Goal: Task Accomplishment & Management: Manage account settings

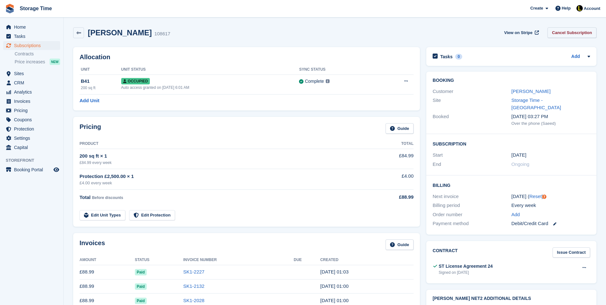
click at [580, 34] on link "Cancel Subscription" at bounding box center [571, 32] width 49 height 10
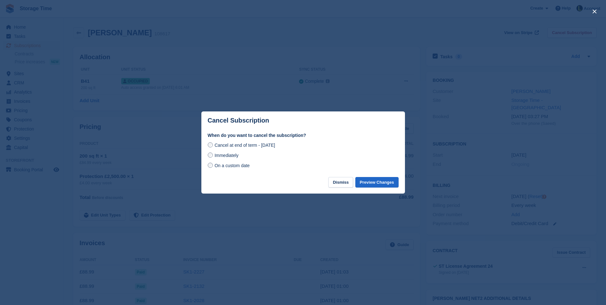
click at [226, 156] on span "Immediately" at bounding box center [226, 155] width 24 height 5
click at [239, 166] on span "On a custom date" at bounding box center [231, 165] width 35 height 5
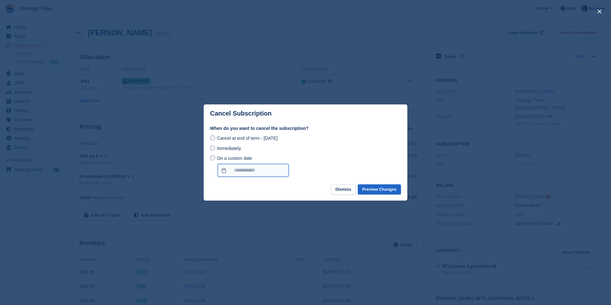
click at [272, 169] on input "On a custom date" at bounding box center [253, 170] width 71 height 13
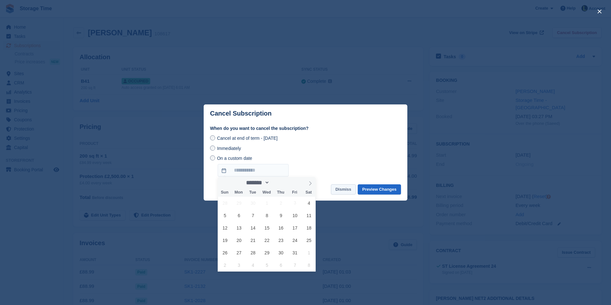
click at [338, 186] on button "Dismiss" at bounding box center [343, 189] width 25 height 10
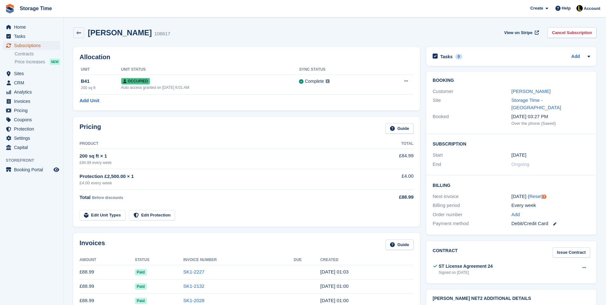
click at [41, 46] on span "Subscriptions" at bounding box center [33, 45] width 38 height 9
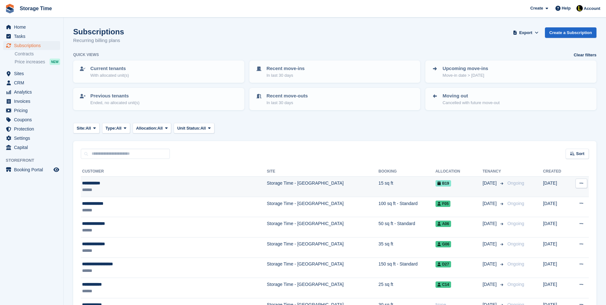
click at [141, 191] on div "******" at bounding box center [145, 189] width 127 height 7
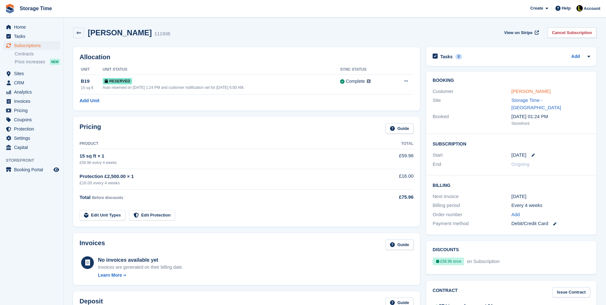
click at [531, 88] on link "[PERSON_NAME]" at bounding box center [530, 90] width 39 height 5
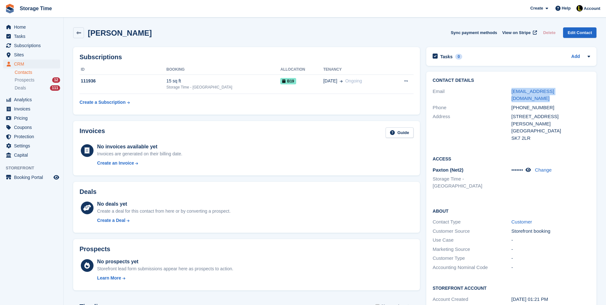
drag, startPoint x: 589, startPoint y: 92, endPoint x: 497, endPoint y: 92, distance: 92.5
click at [497, 92] on div "Email [EMAIL_ADDRESS][DOMAIN_NAME]" at bounding box center [510, 95] width 157 height 16
click at [549, 104] on div "[PHONE_NUMBER]" at bounding box center [550, 107] width 79 height 7
drag, startPoint x: 549, startPoint y: 98, endPoint x: 508, endPoint y: 98, distance: 41.0
click at [508, 103] on div "Phone [PHONE_NUMBER]" at bounding box center [510, 107] width 157 height 9
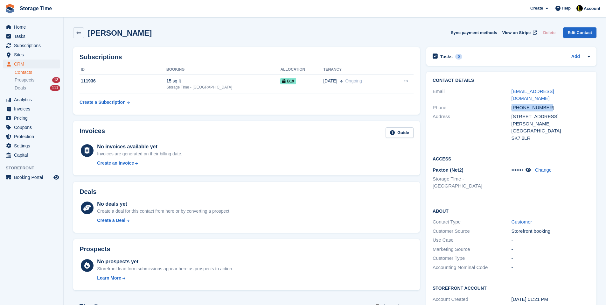
copy div "[PHONE_NUMBER]"
click at [34, 42] on span "Subscriptions" at bounding box center [33, 45] width 38 height 9
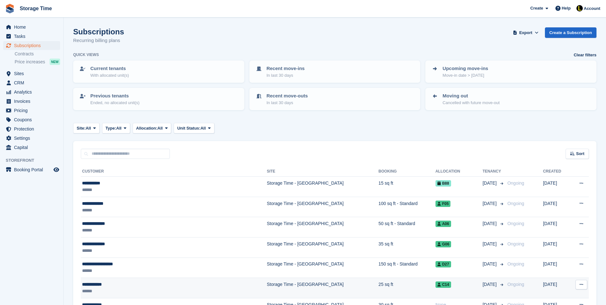
click at [103, 294] on div "******" at bounding box center [145, 290] width 127 height 7
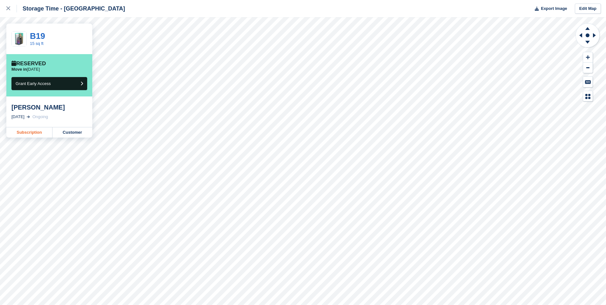
click at [31, 129] on link "Subscription" at bounding box center [29, 132] width 46 height 10
click at [38, 130] on link "Subscription" at bounding box center [29, 132] width 46 height 10
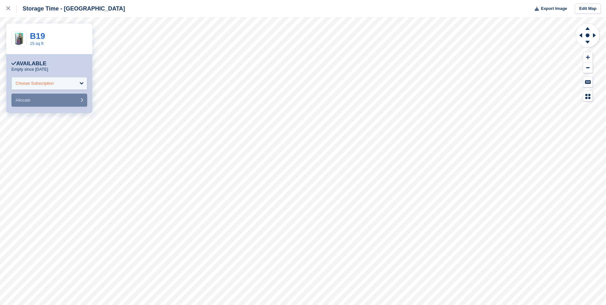
click at [51, 87] on div "Choose Subscription" at bounding box center [49, 83] width 76 height 13
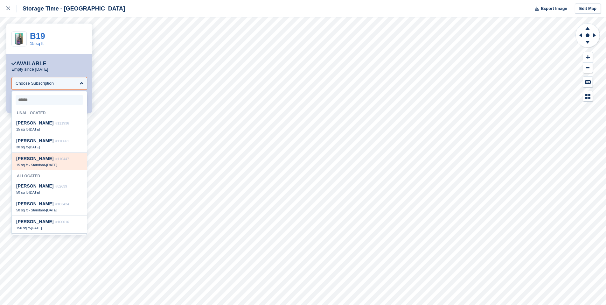
click at [48, 159] on span "Sanyukta Indani" at bounding box center [34, 158] width 37 height 5
select select "******"
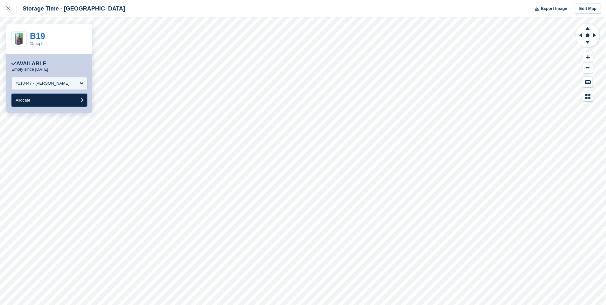
click at [51, 100] on button "Allocate" at bounding box center [49, 99] width 76 height 13
click at [54, 85] on div "Choose Subscription" at bounding box center [35, 83] width 38 height 6
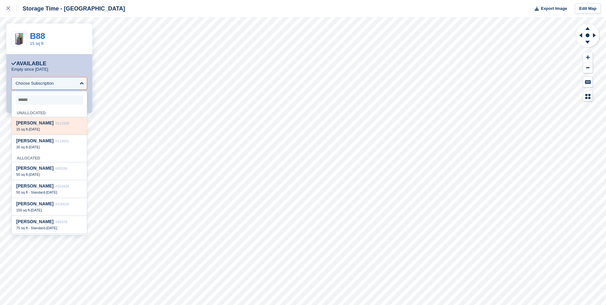
click at [62, 127] on div "Greg McPhee #111936 15 sq ft - 4 Oct" at bounding box center [49, 126] width 75 height 18
select select "******"
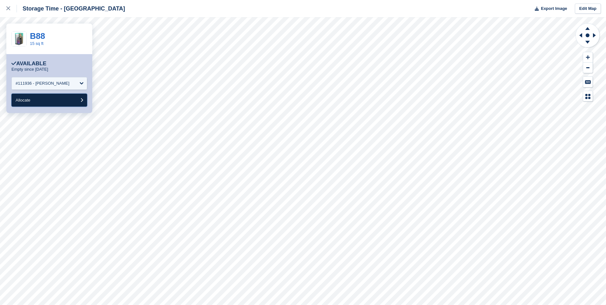
click at [53, 105] on button "Allocate" at bounding box center [49, 99] width 76 height 13
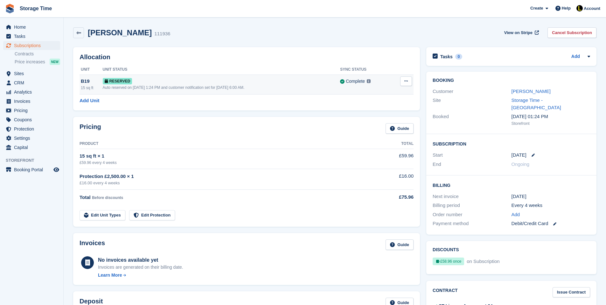
click at [407, 80] on button at bounding box center [406, 81] width 12 height 10
click at [398, 105] on p "Deallocate" at bounding box center [381, 107] width 55 height 8
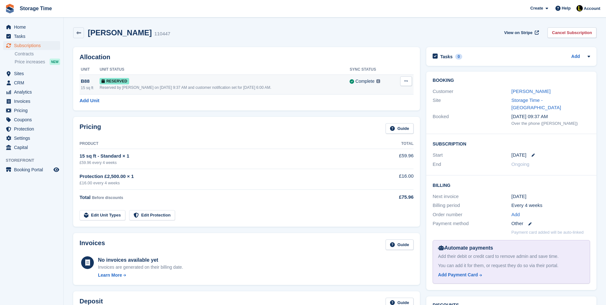
click at [402, 83] on button at bounding box center [406, 81] width 12 height 10
click at [381, 106] on p "Deallocate" at bounding box center [381, 107] width 55 height 8
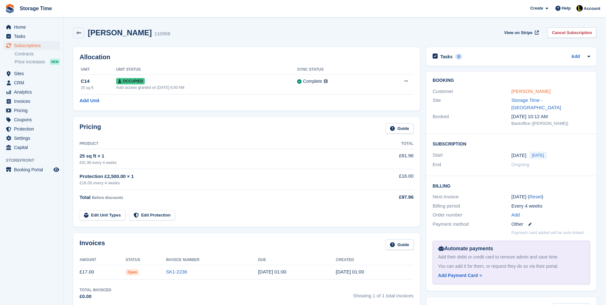
click at [519, 89] on link "Leslie Kamal" at bounding box center [530, 90] width 39 height 5
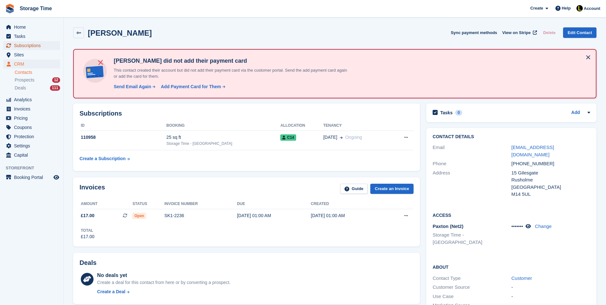
click at [26, 45] on span "Subscriptions" at bounding box center [33, 45] width 38 height 9
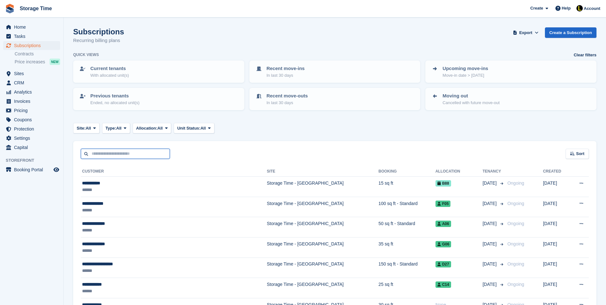
click at [147, 152] on input "text" at bounding box center [125, 153] width 89 height 10
type input "****"
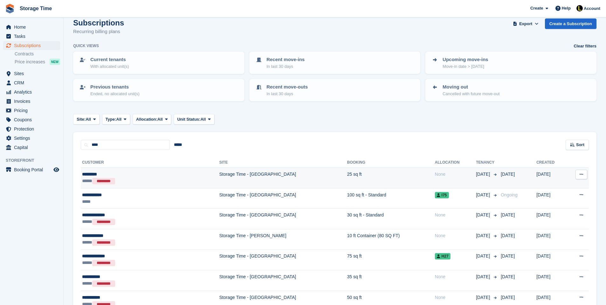
scroll to position [13, 0]
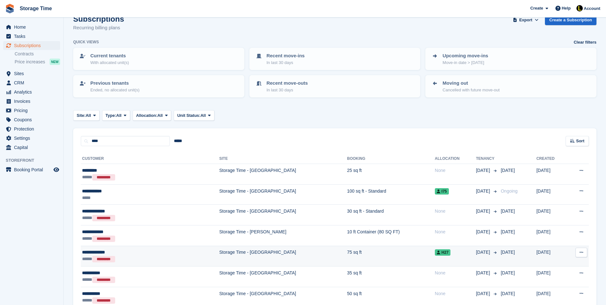
click at [232, 252] on td "Storage Time - [GEOGRAPHIC_DATA]" at bounding box center [283, 255] width 128 height 21
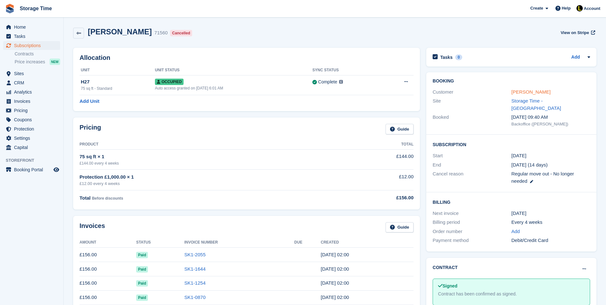
click at [522, 94] on link "[PERSON_NAME]" at bounding box center [530, 91] width 39 height 5
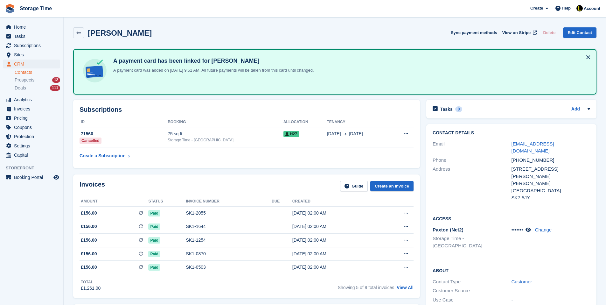
click at [529, 210] on div "Access [PERSON_NAME] (Net2) Storage Time - Stockport ••••••• Change" at bounding box center [511, 235] width 170 height 52
click at [531, 226] on div "••••••• Change" at bounding box center [550, 238] width 79 height 25
click at [531, 227] on icon at bounding box center [527, 229] width 5 height 5
click at [39, 45] on span "Subscriptions" at bounding box center [33, 45] width 38 height 9
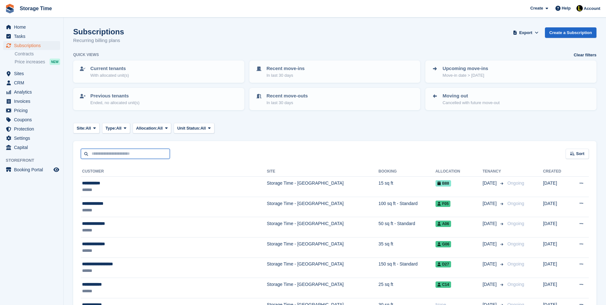
click at [105, 151] on input "text" at bounding box center [125, 153] width 89 height 10
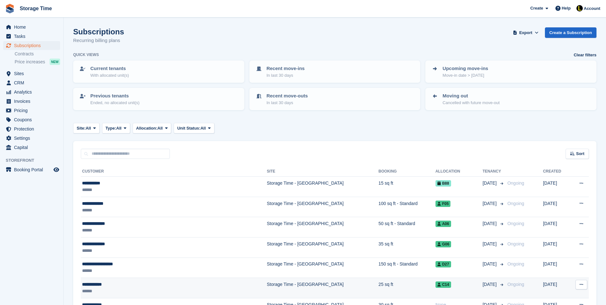
click at [106, 288] on div "******" at bounding box center [145, 290] width 127 height 7
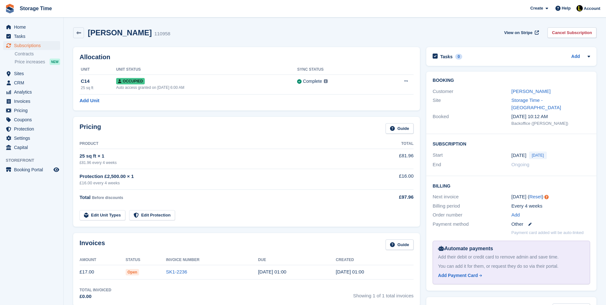
scroll to position [13, 0]
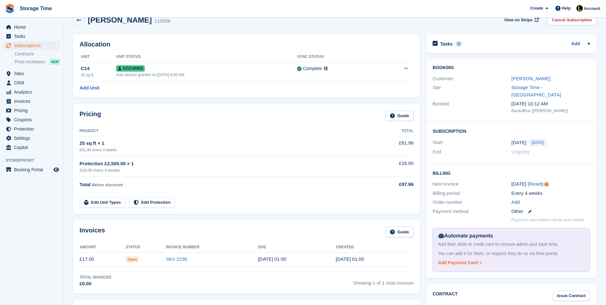
click at [459, 259] on div "Add Payment Card" at bounding box center [458, 262] width 40 height 7
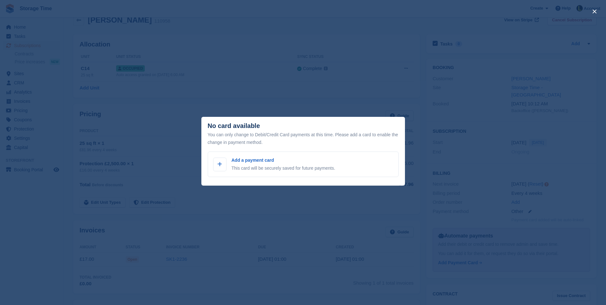
click at [349, 202] on div "close" at bounding box center [303, 152] width 606 height 305
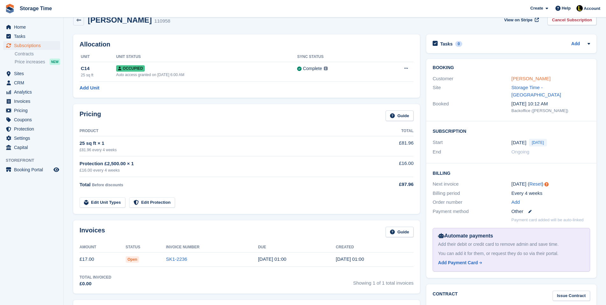
click at [527, 77] on link "[PERSON_NAME]" at bounding box center [530, 78] width 39 height 5
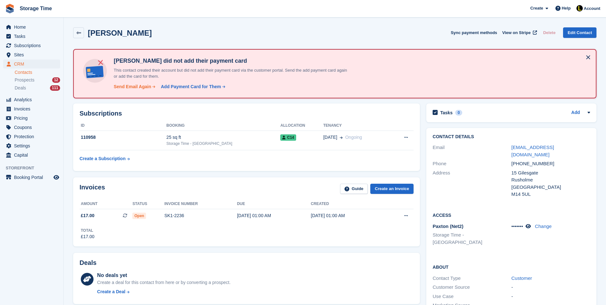
click at [138, 88] on div "Send Email Again" at bounding box center [133, 86] width 38 height 7
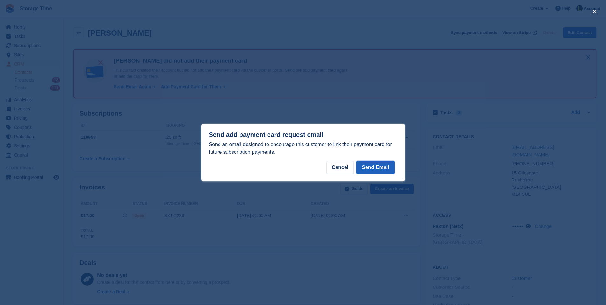
click at [382, 167] on button "Send Email" at bounding box center [375, 167] width 38 height 13
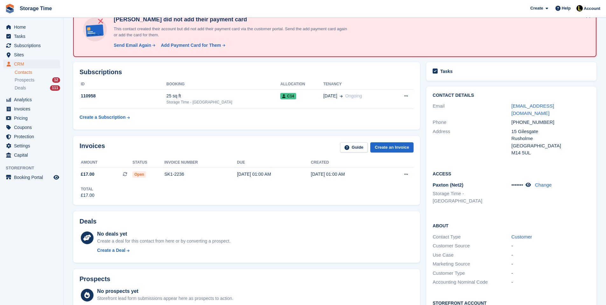
scroll to position [38, 0]
